Goal: Navigation & Orientation: Find specific page/section

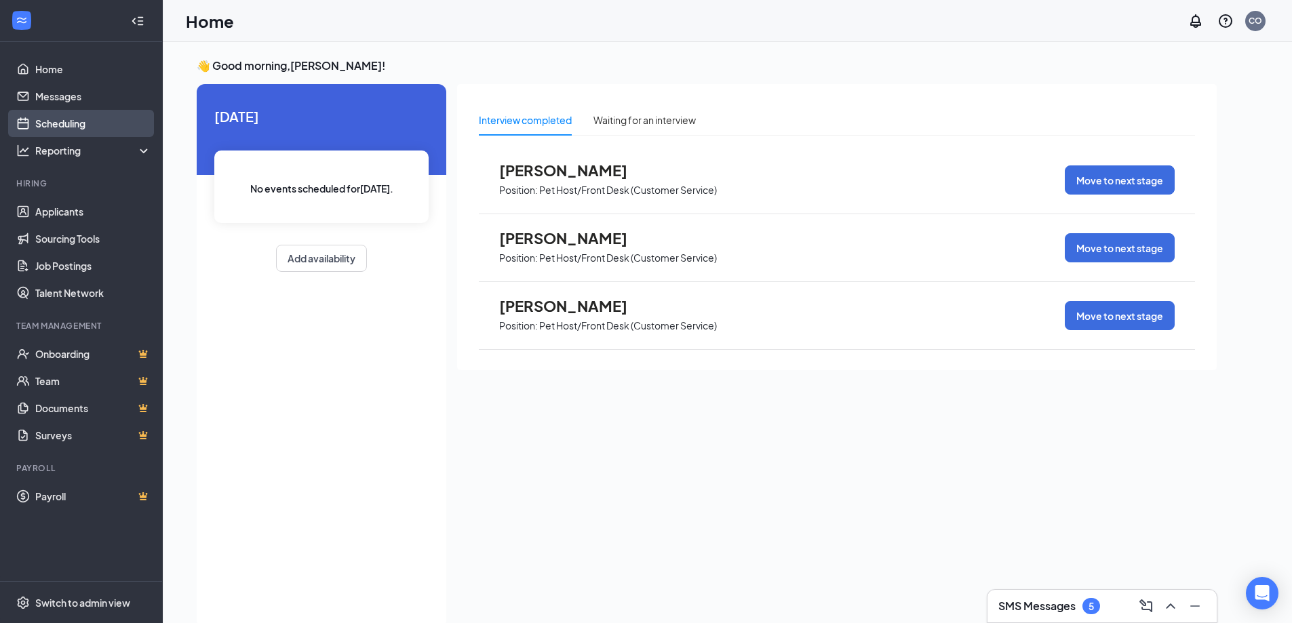
click at [62, 127] on link "Scheduling" at bounding box center [93, 123] width 116 height 27
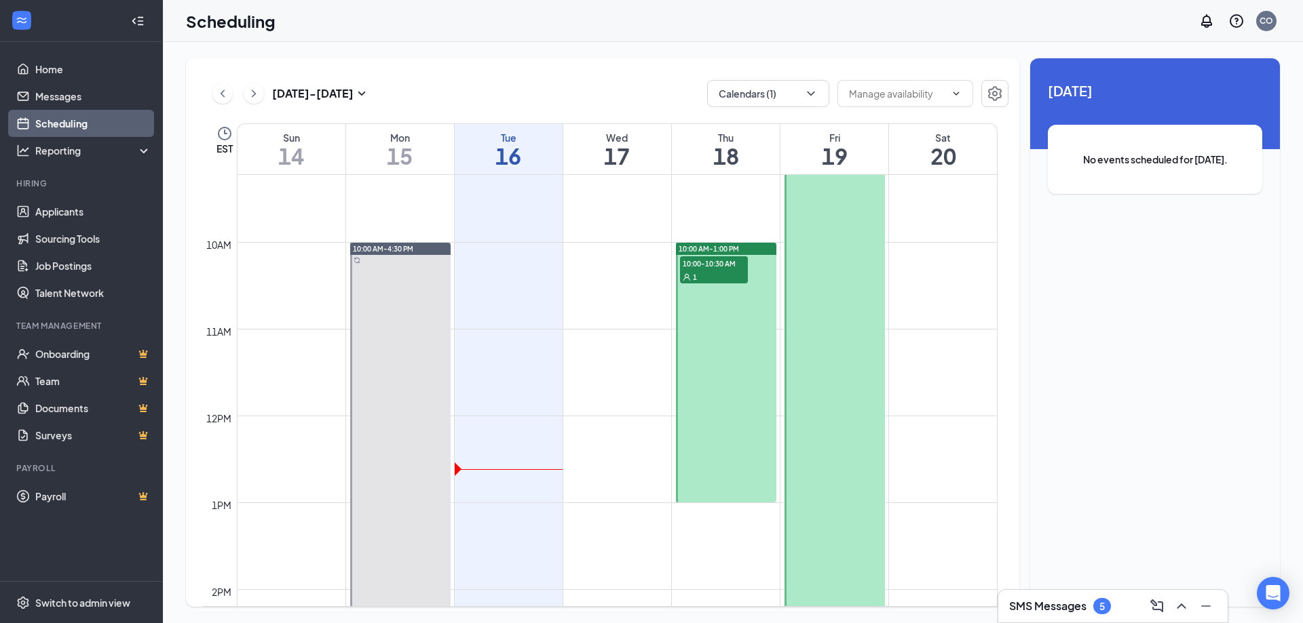
scroll to position [735, 0]
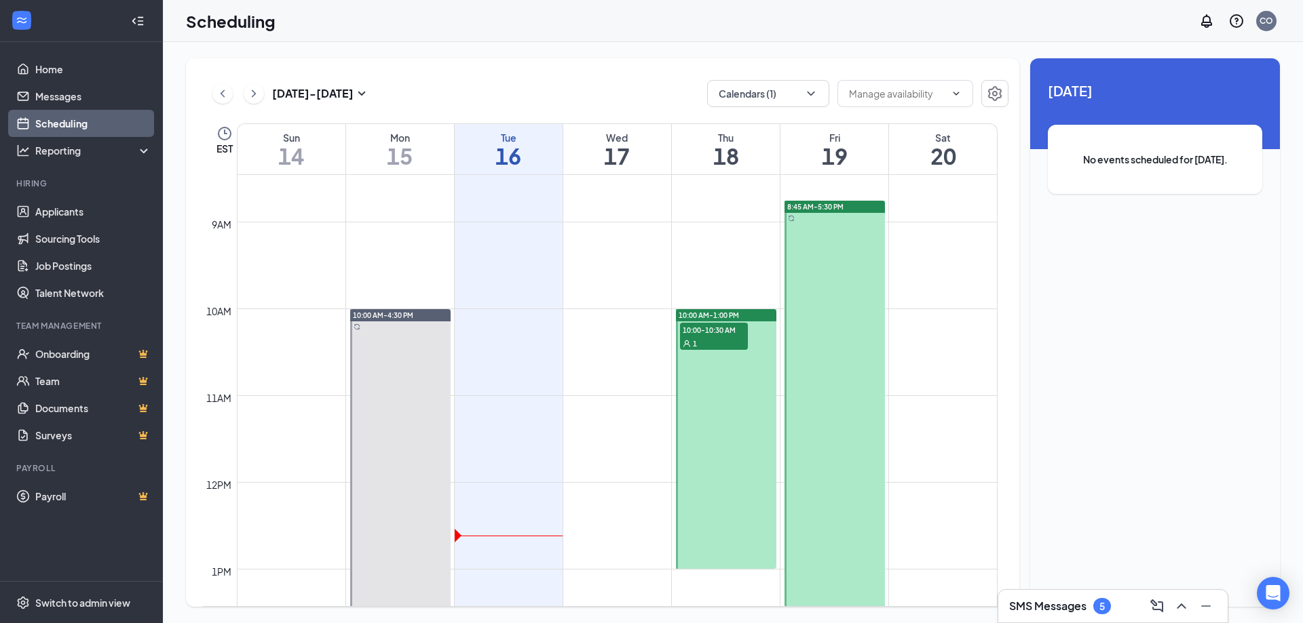
click at [731, 337] on div "1" at bounding box center [714, 343] width 68 height 14
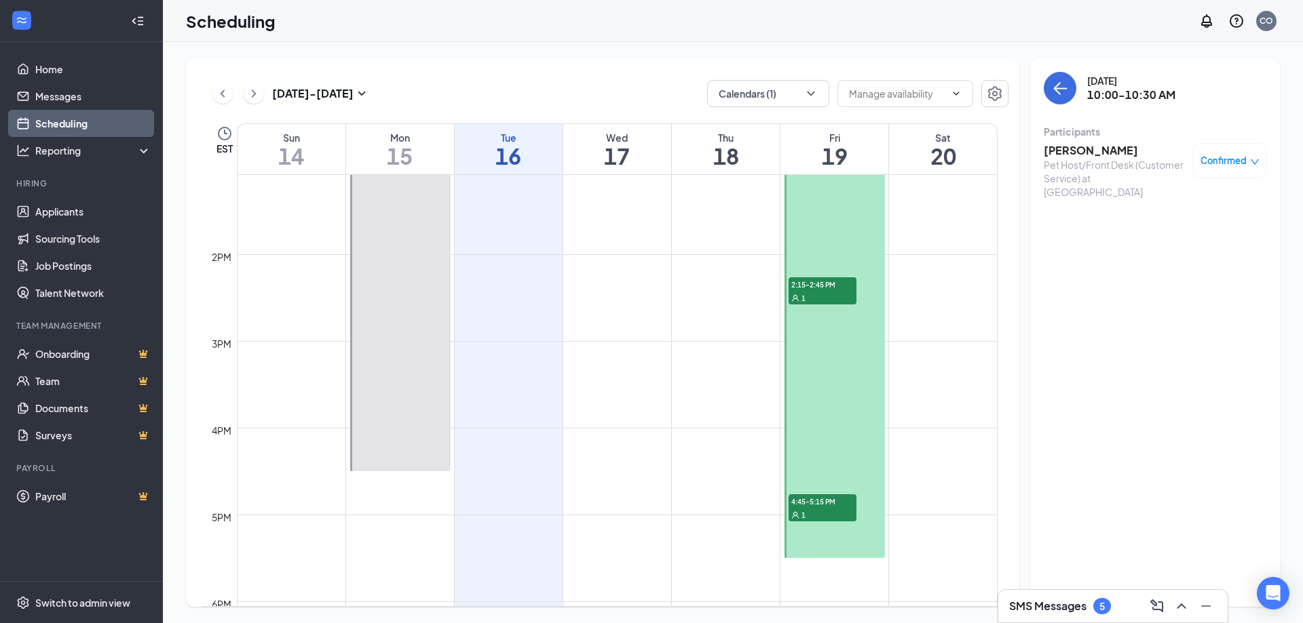
scroll to position [1142, 0]
click at [833, 500] on span "4:45-5:15 PM" at bounding box center [822, 496] width 68 height 14
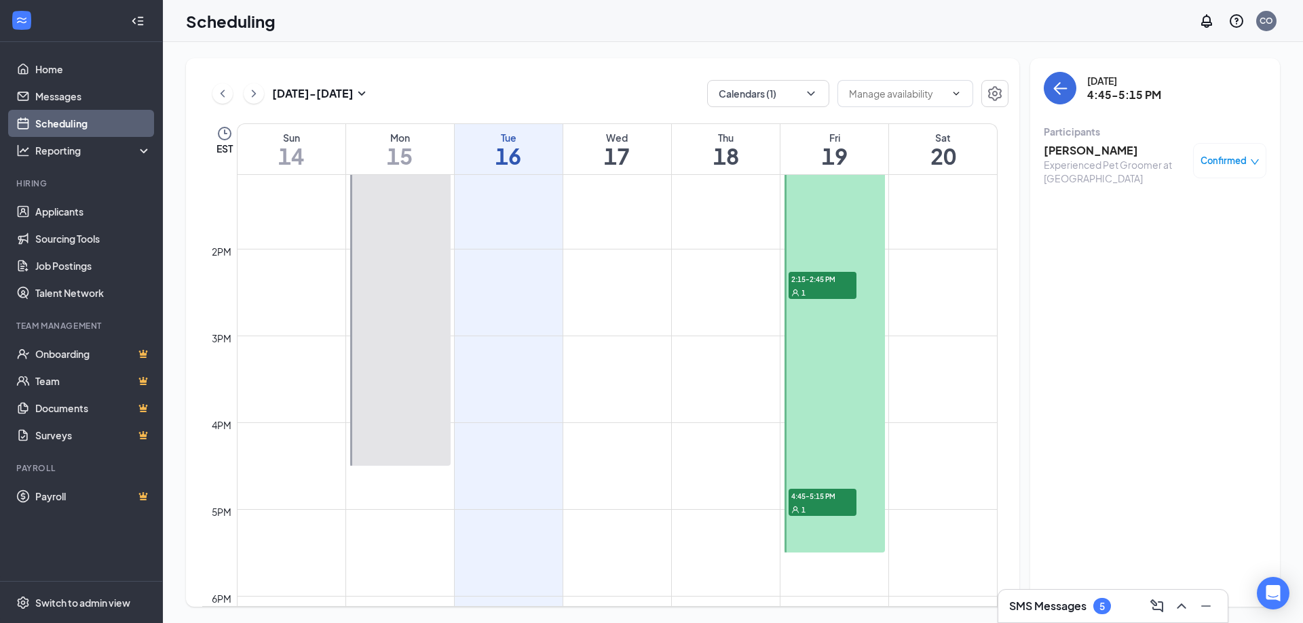
click at [813, 282] on span "2:15-2:45 PM" at bounding box center [822, 279] width 68 height 14
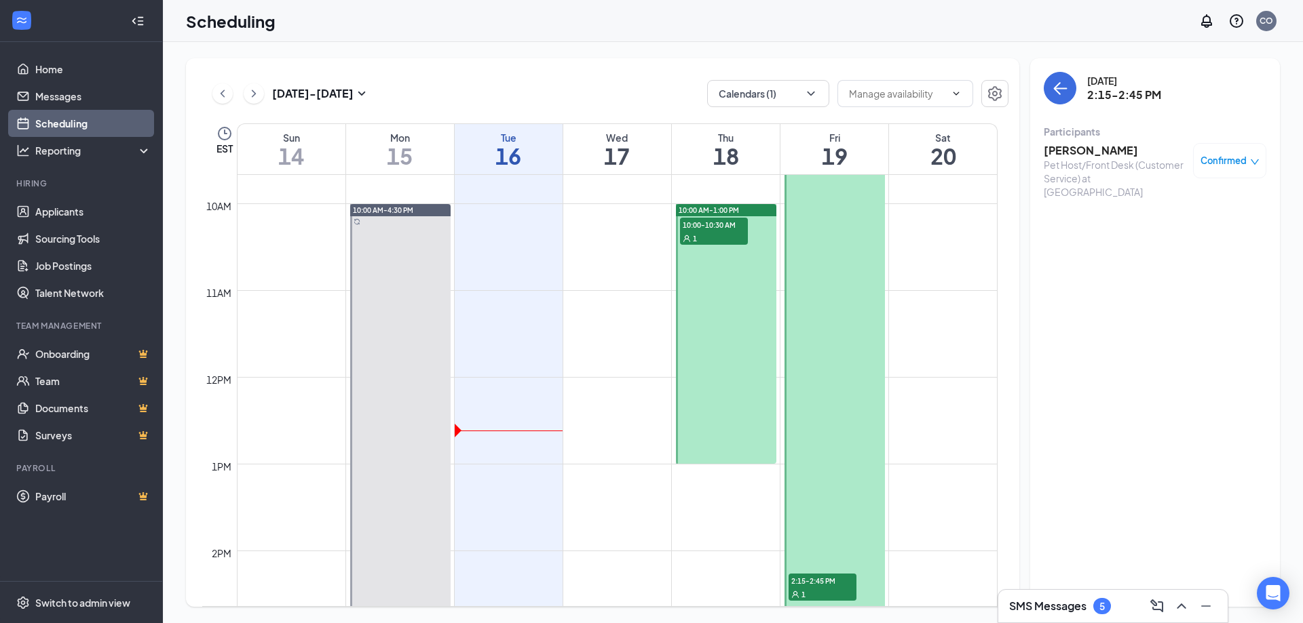
scroll to position [735, 0]
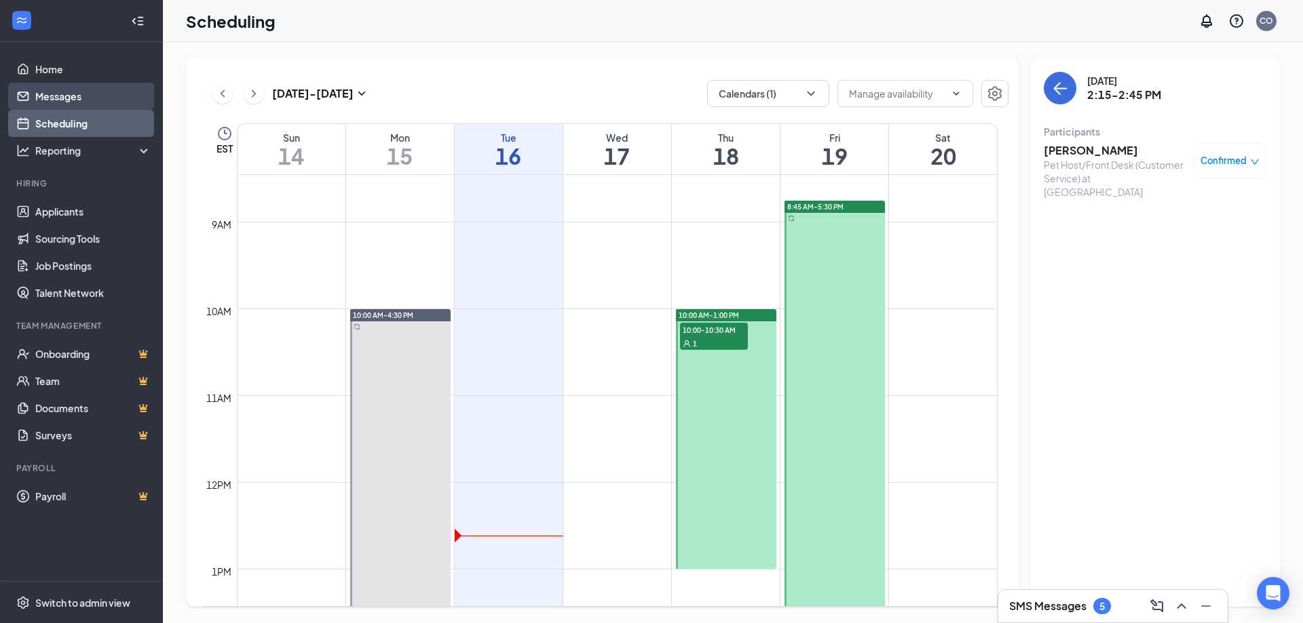
click at [74, 96] on link "Messages" at bounding box center [93, 96] width 116 height 27
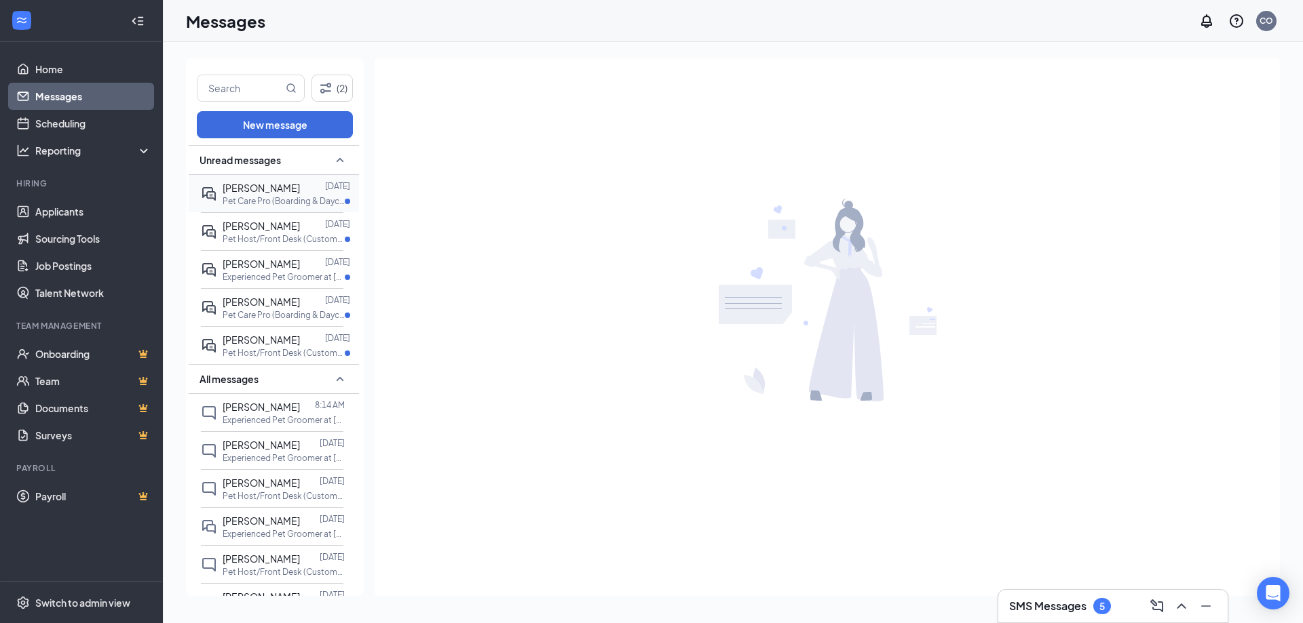
click at [277, 195] on p "Pet Care Pro (Boarding & Daycare) at [GEOGRAPHIC_DATA]" at bounding box center [284, 201] width 122 height 12
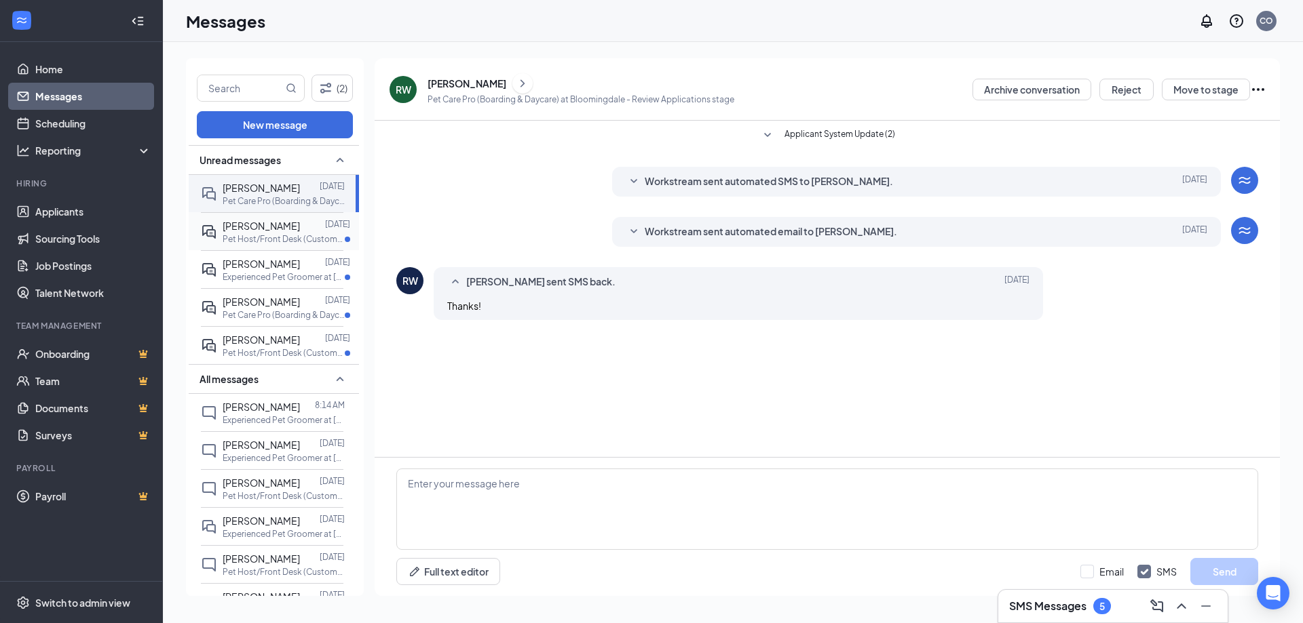
click at [266, 235] on p "Pet Host/Front Desk (Customer Service) at [GEOGRAPHIC_DATA]" at bounding box center [284, 239] width 122 height 12
